Goal: Transaction & Acquisition: Purchase product/service

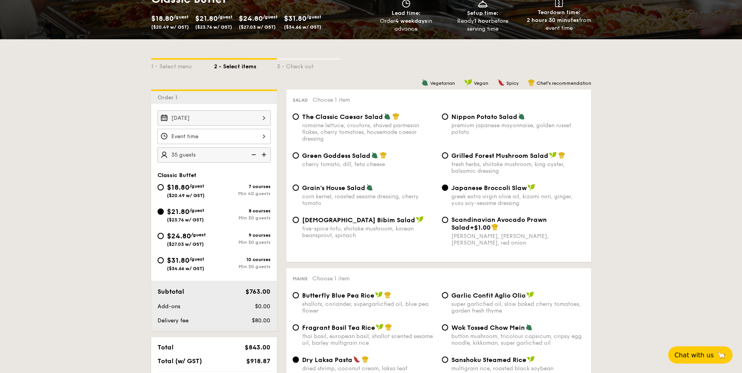
scroll to position [189, 0]
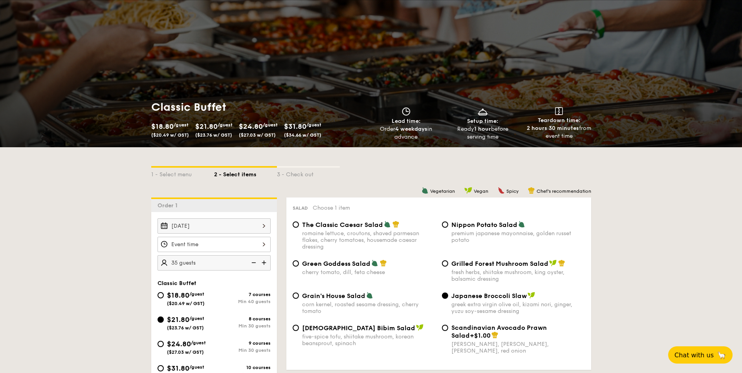
scroll to position [0, 0]
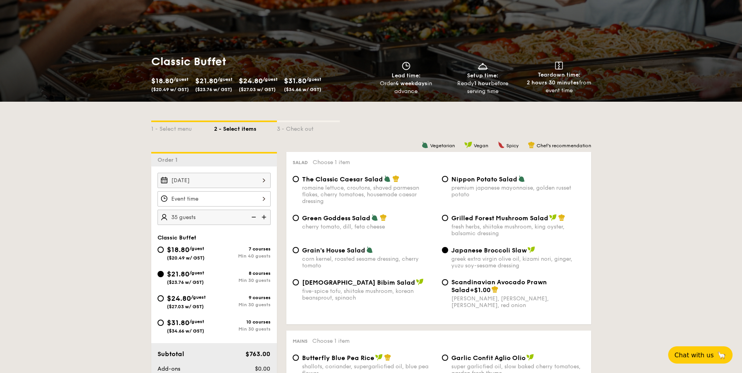
scroll to position [20, 0]
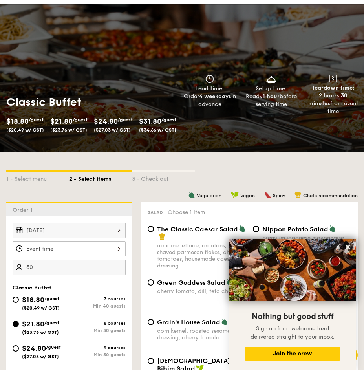
type input "50 guests"
click at [133, 195] on div "1 - Select menu 2 - Select items 3 - Check out" at bounding box center [182, 177] width 352 height 50
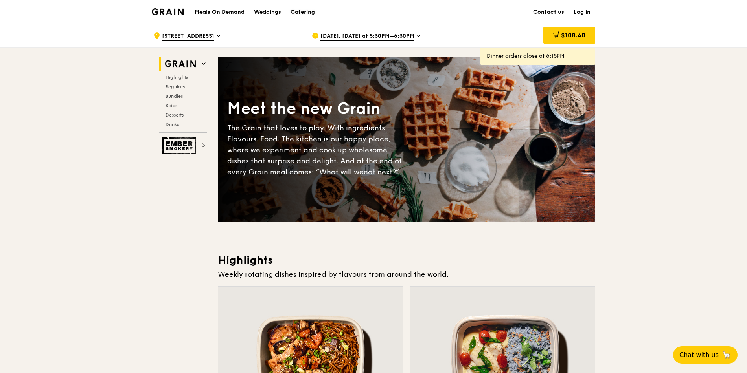
click at [302, 8] on div "Catering" at bounding box center [302, 12] width 24 height 24
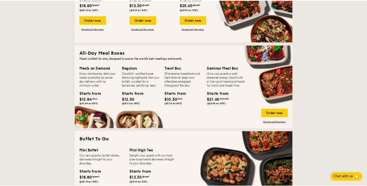
scroll to position [377, 0]
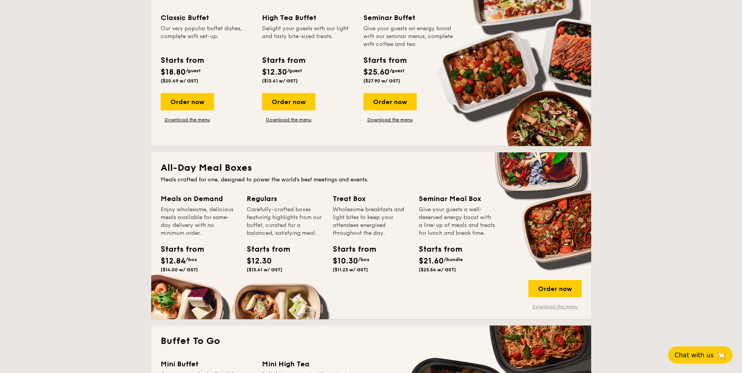
click at [560, 307] on link "Download the menu" at bounding box center [555, 307] width 53 height 6
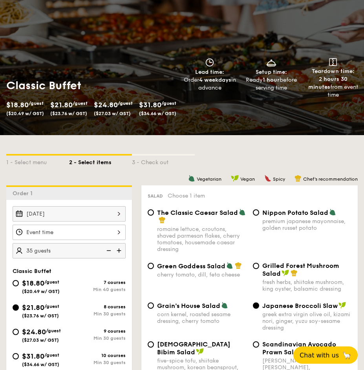
scroll to position [94, 0]
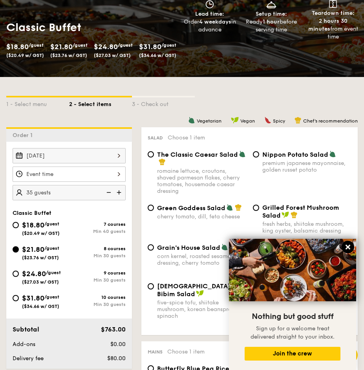
click at [347, 252] on button at bounding box center [348, 247] width 13 height 13
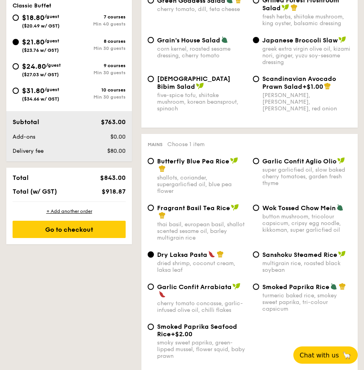
scroll to position [189, 0]
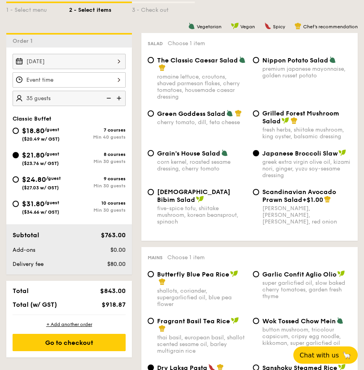
click at [37, 139] on span "($20.49 w/ GST)" at bounding box center [41, 139] width 38 height 6
click at [19, 134] on input "$18.80 /guest ($20.49 w/ GST) 7 courses Min 40 guests" at bounding box center [16, 131] width 6 height 6
radio input "true"
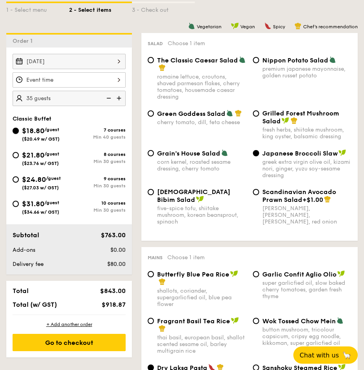
radio input "true"
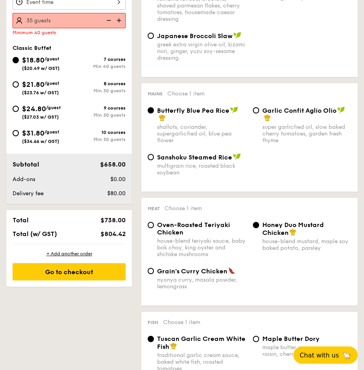
scroll to position [283, 0]
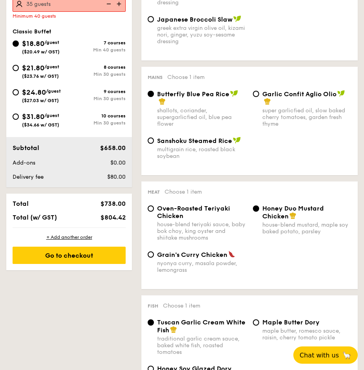
click at [178, 254] on span "Grain's Curry Chicken" at bounding box center [192, 254] width 70 height 7
click at [154, 254] on input "Grain's Curry Chicken nyonya curry, masala powder, lemongrass" at bounding box center [151, 255] width 6 height 6
radio input "true"
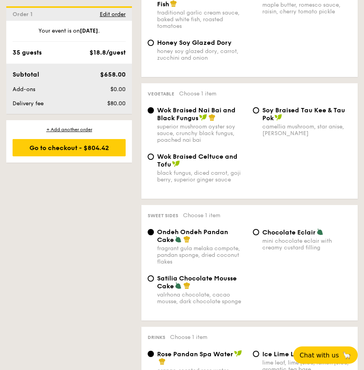
scroll to position [613, 0]
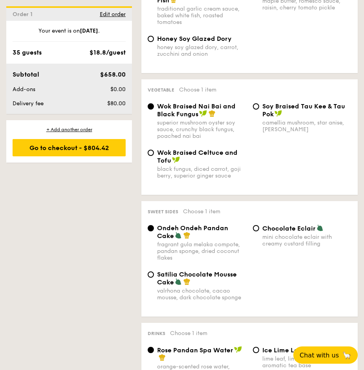
click at [202, 281] on div "Satilia Chocolate Mousse Cake" at bounding box center [202, 278] width 90 height 15
click at [154, 278] on input "Satilia Chocolate Mousse Cake valrhona chocolate, cacao mousse, dark chocolate …" at bounding box center [151, 275] width 6 height 6
radio input "true"
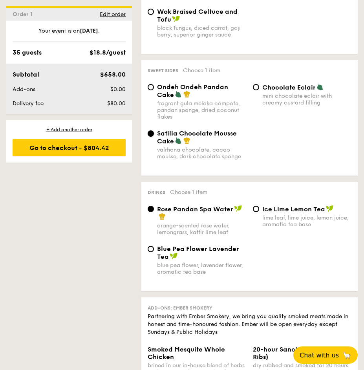
scroll to position [755, 0]
click at [193, 248] on span "Blue Pea Flower Lavender Tea" at bounding box center [198, 252] width 82 height 15
click at [154, 248] on input "Blue Pea Flower Lavender Tea blue pea flower, lavender flower, aromatic tea base" at bounding box center [151, 249] width 6 height 6
radio input "true"
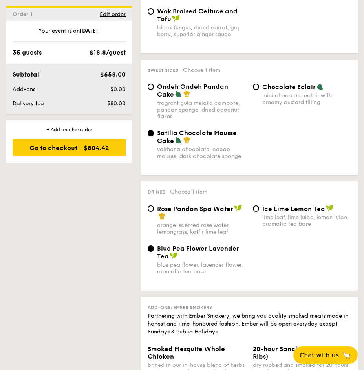
click at [284, 211] on span "Ice Lime Lemon Tea" at bounding box center [294, 208] width 63 height 7
click at [259, 211] on input "Ice Lime Lemon Tea lime leaf, lime juice, lemon juice, aromatic tea base" at bounding box center [256, 209] width 6 height 6
radio input "true"
click at [195, 257] on div "Blue Pea Flower Lavender Tea" at bounding box center [202, 252] width 90 height 15
click at [154, 252] on input "Blue Pea Flower Lavender Tea blue pea flower, lavender flower, aromatic tea base" at bounding box center [151, 249] width 6 height 6
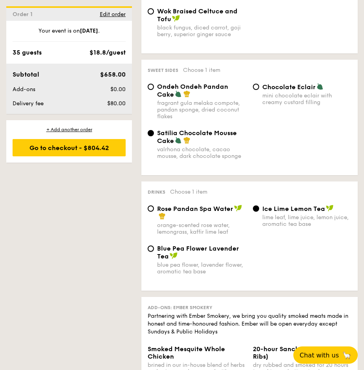
radio input "true"
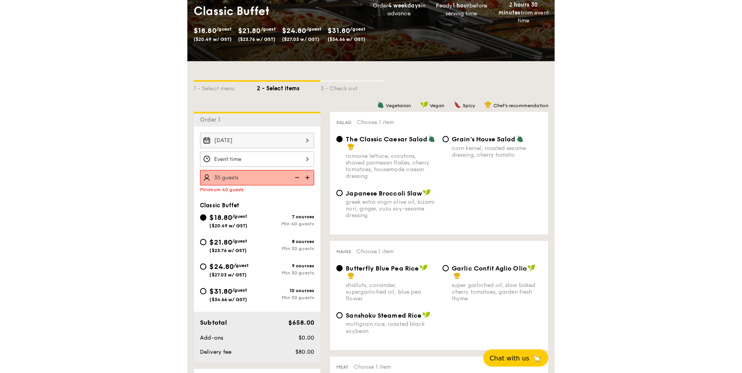
scroll to position [94, 0]
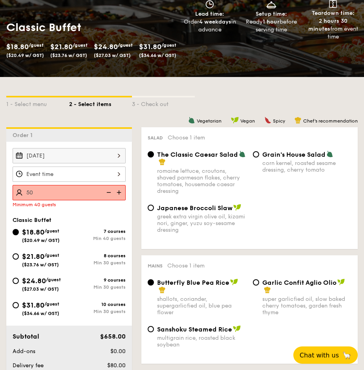
type input "50 guests"
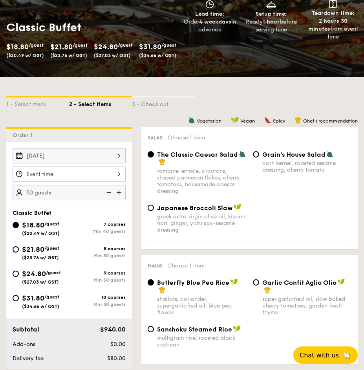
click at [128, 215] on div "Aug 30, 2025 50 guests Classic Buffet $18.80 /guest ($20.49 w/ GST) 7 courses M…" at bounding box center [69, 255] width 126 height 227
click at [97, 178] on div at bounding box center [69, 174] width 113 height 15
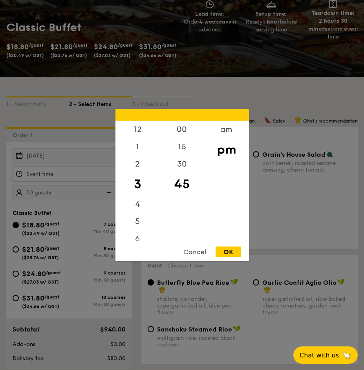
click at [193, 251] on div "Cancel" at bounding box center [195, 252] width 39 height 11
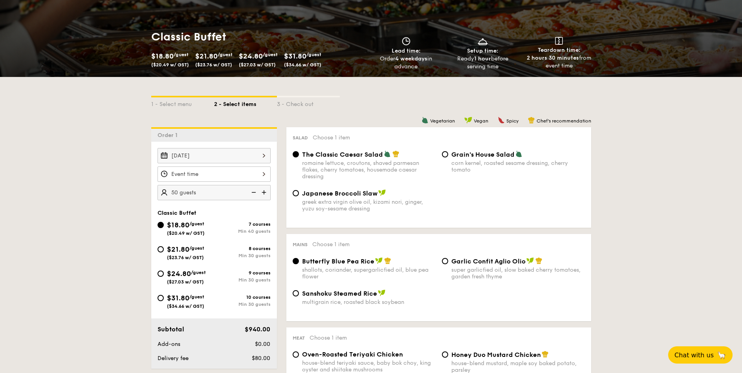
click at [260, 101] on div "2 - Select items" at bounding box center [245, 102] width 63 height 11
